Goal: Navigation & Orientation: Find specific page/section

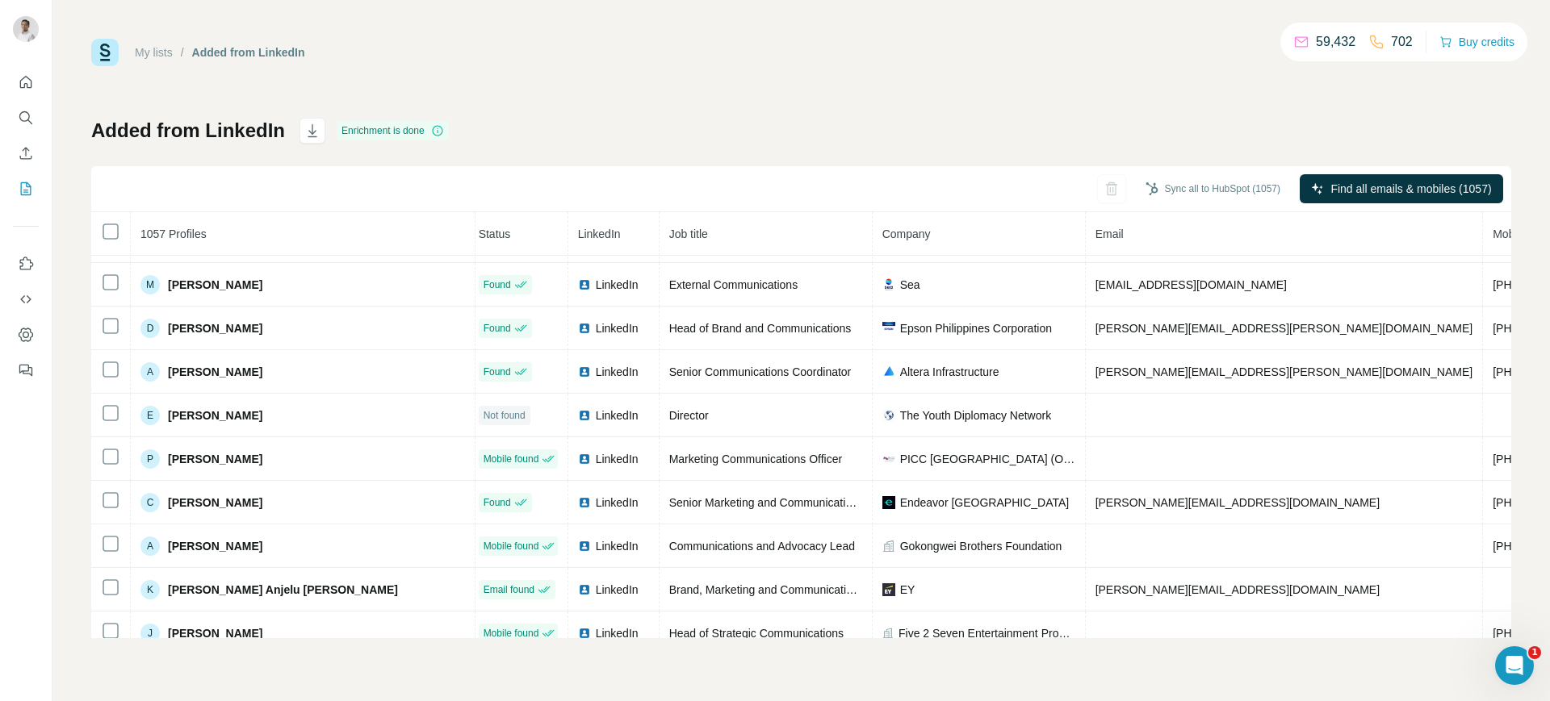
scroll to position [0, 6]
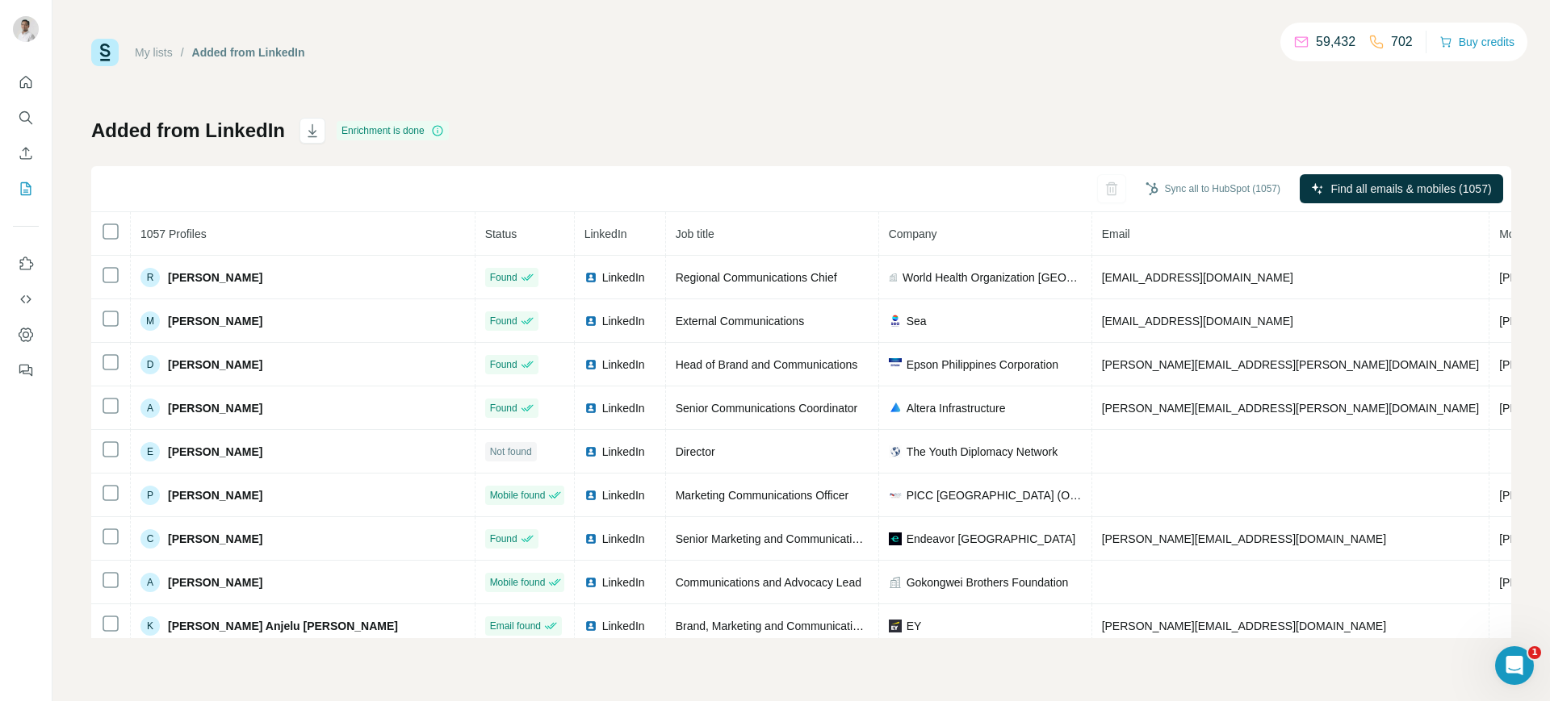
click at [944, 57] on div "My lists / Added from LinkedIn 59,432 702 Buy credits" at bounding box center [801, 52] width 1420 height 27
